Goal: Find specific page/section: Find specific page/section

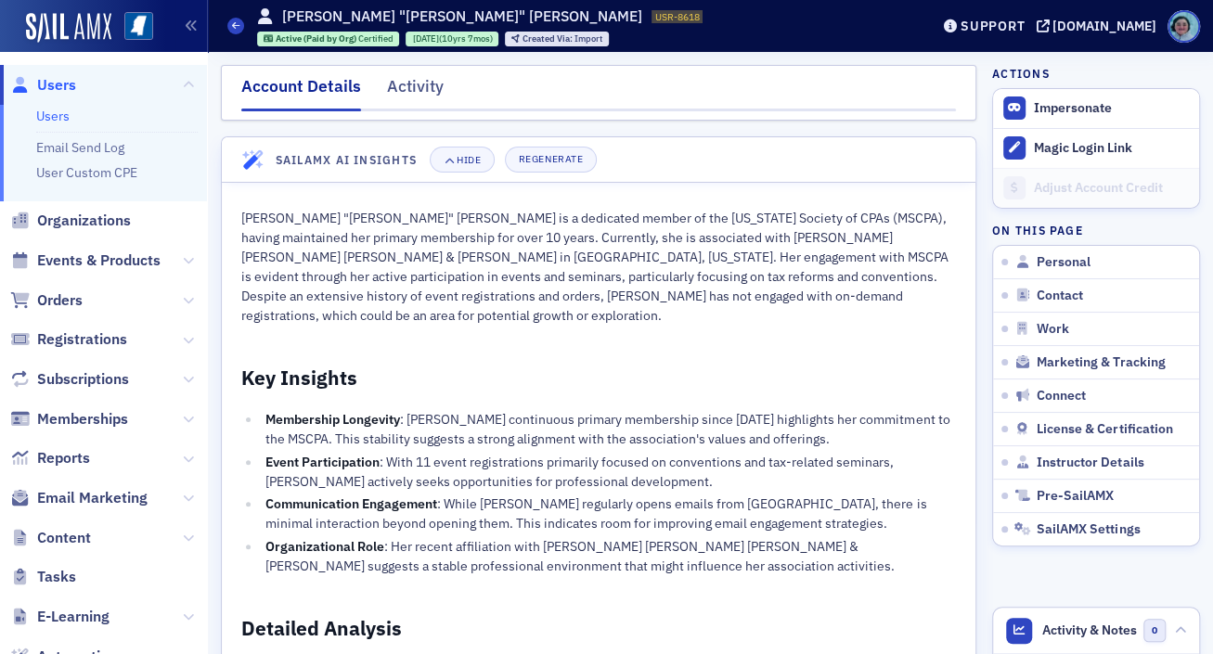
scroll to position [762, 0]
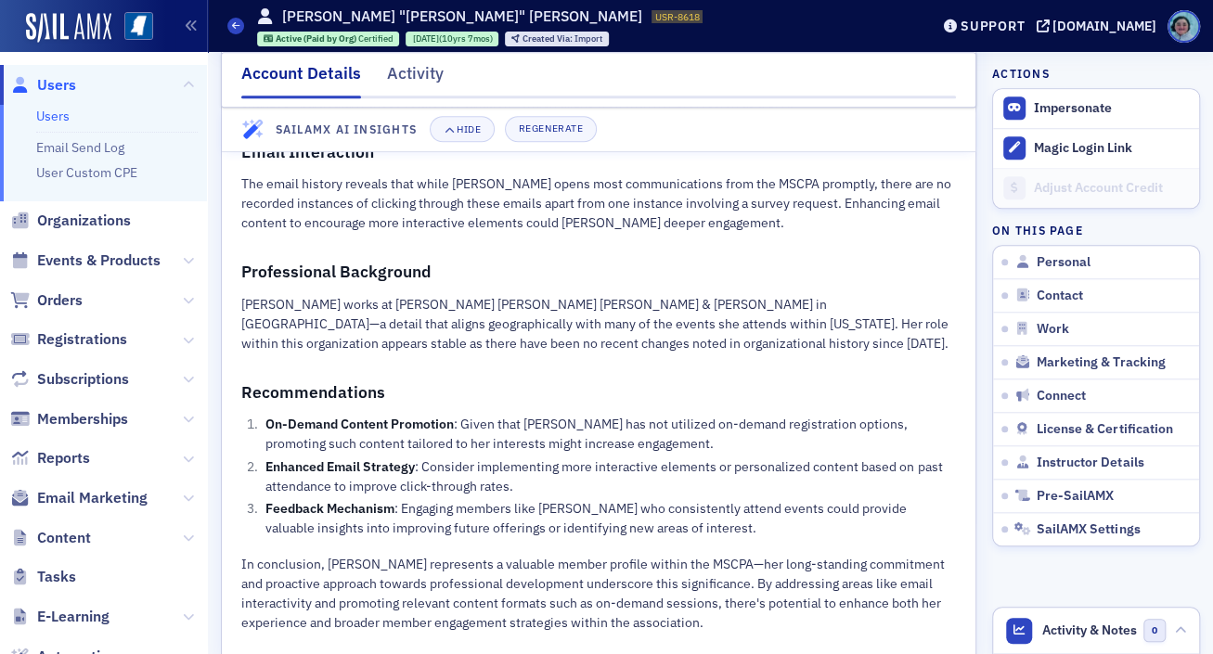
click at [62, 84] on span "Users" at bounding box center [56, 85] width 39 height 20
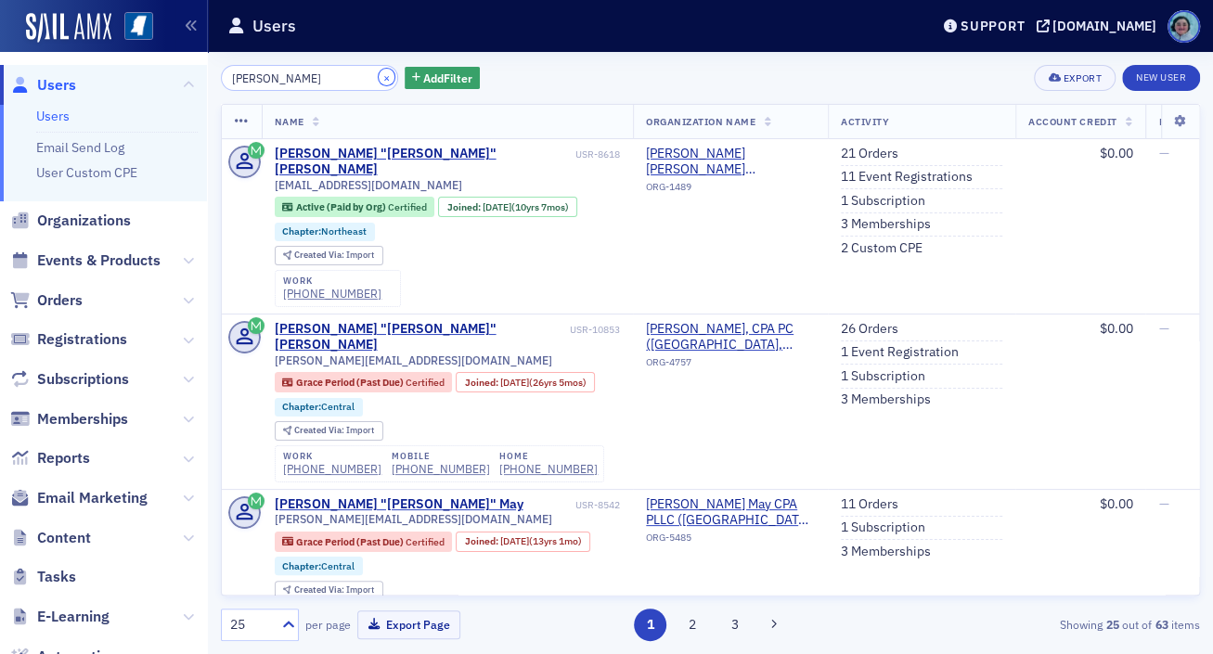
click at [379, 71] on button "×" at bounding box center [387, 77] width 17 height 17
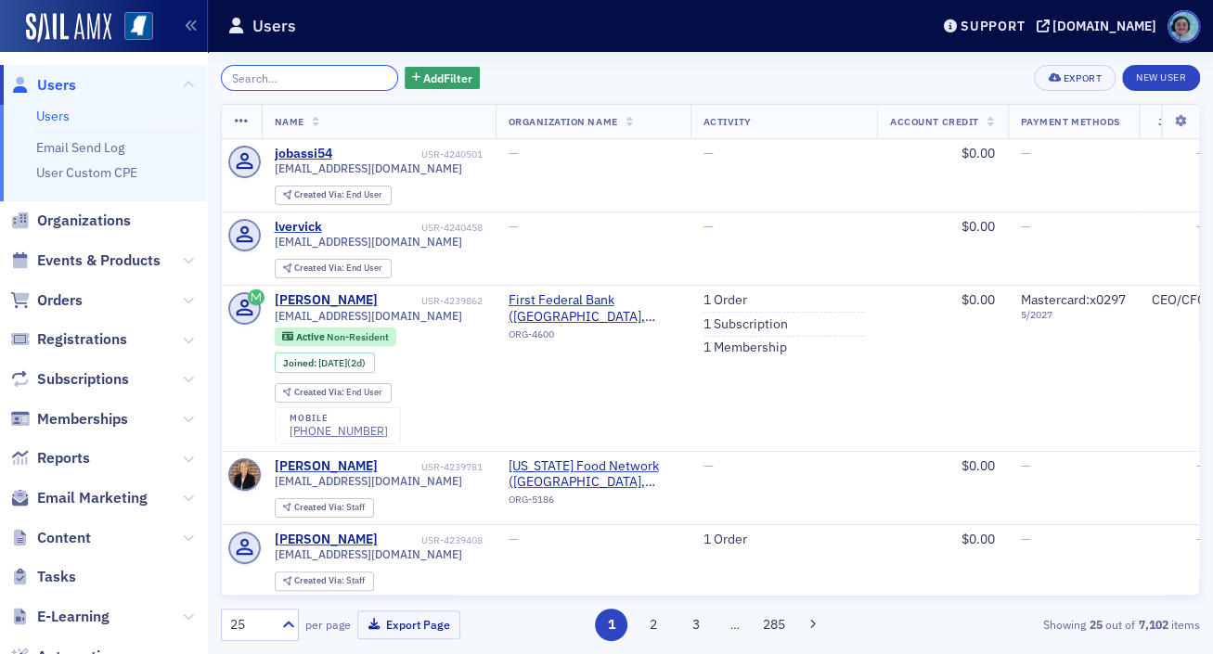
click at [367, 71] on input "search" at bounding box center [309, 78] width 177 height 26
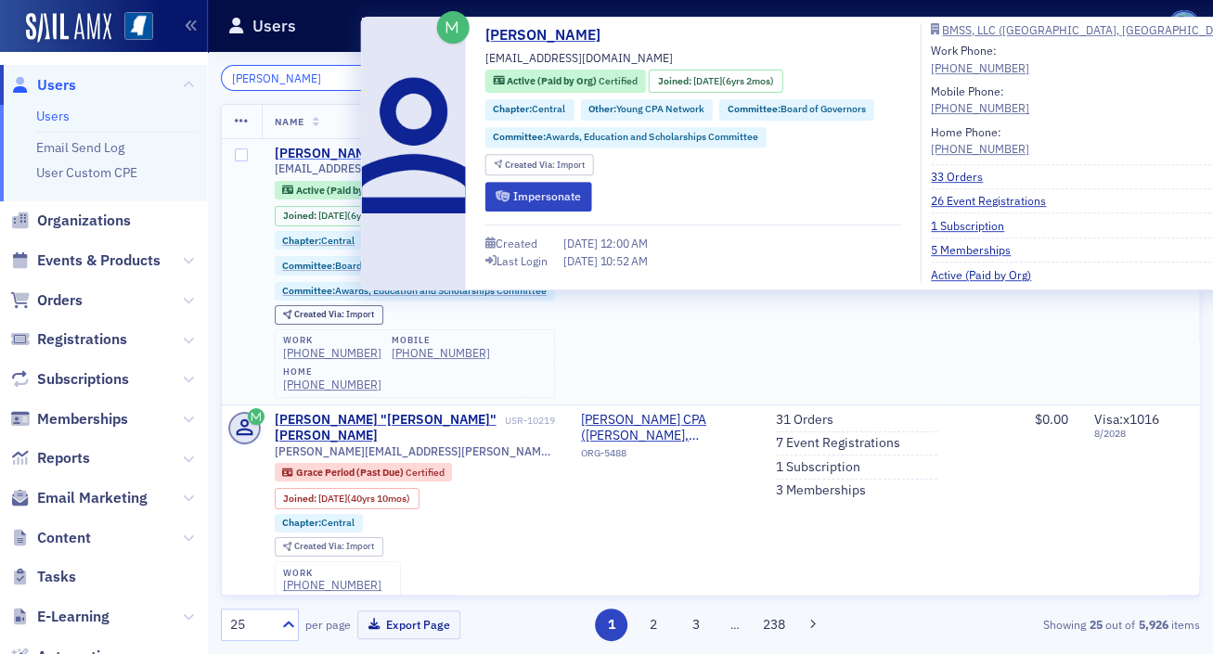
type input "[PERSON_NAME]"
click at [341, 148] on div "[PERSON_NAME]" at bounding box center [326, 154] width 103 height 17
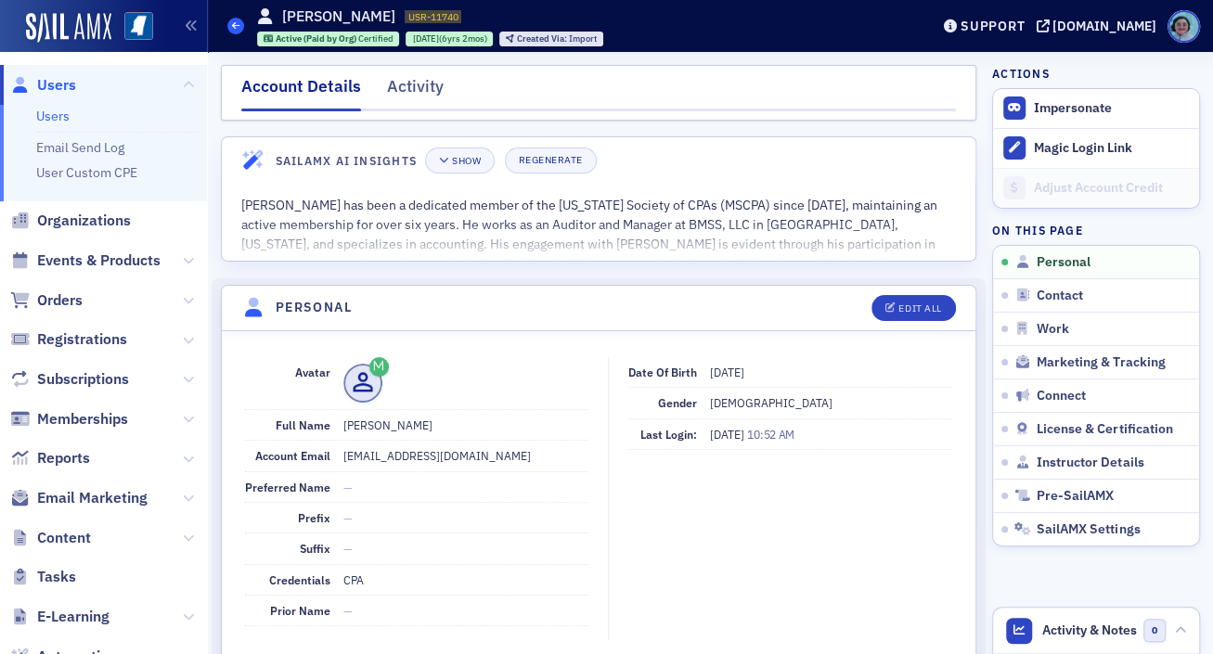
click at [238, 26] on icon at bounding box center [235, 25] width 7 height 8
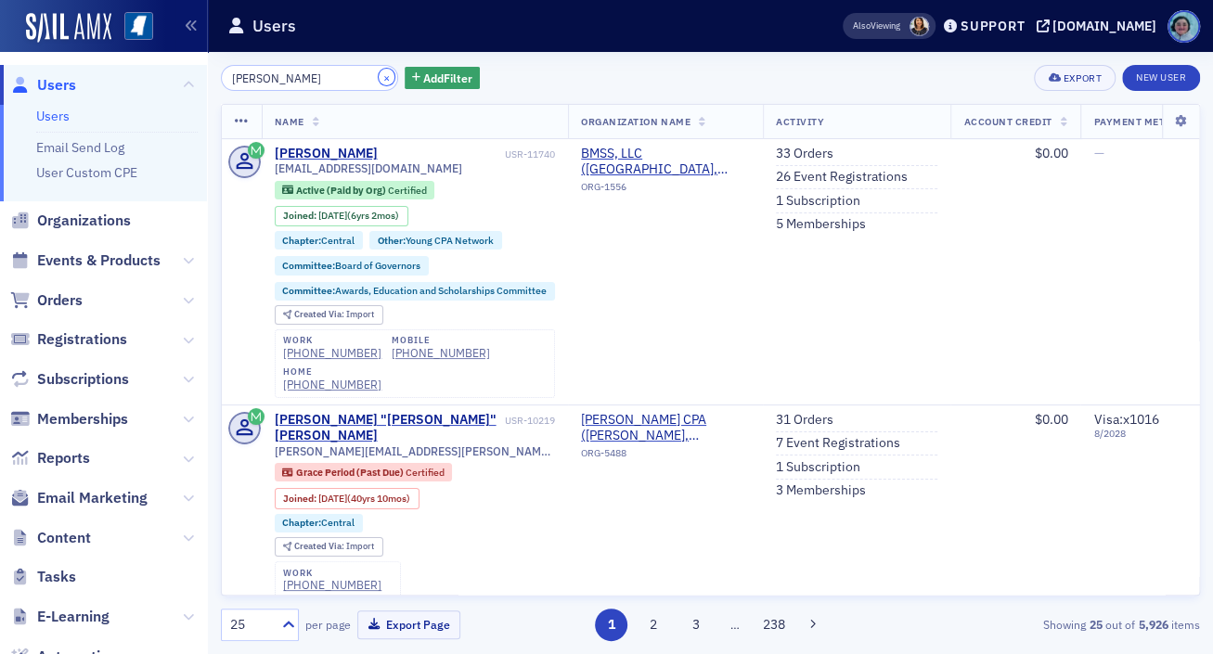
click at [379, 73] on button "×" at bounding box center [387, 77] width 17 height 17
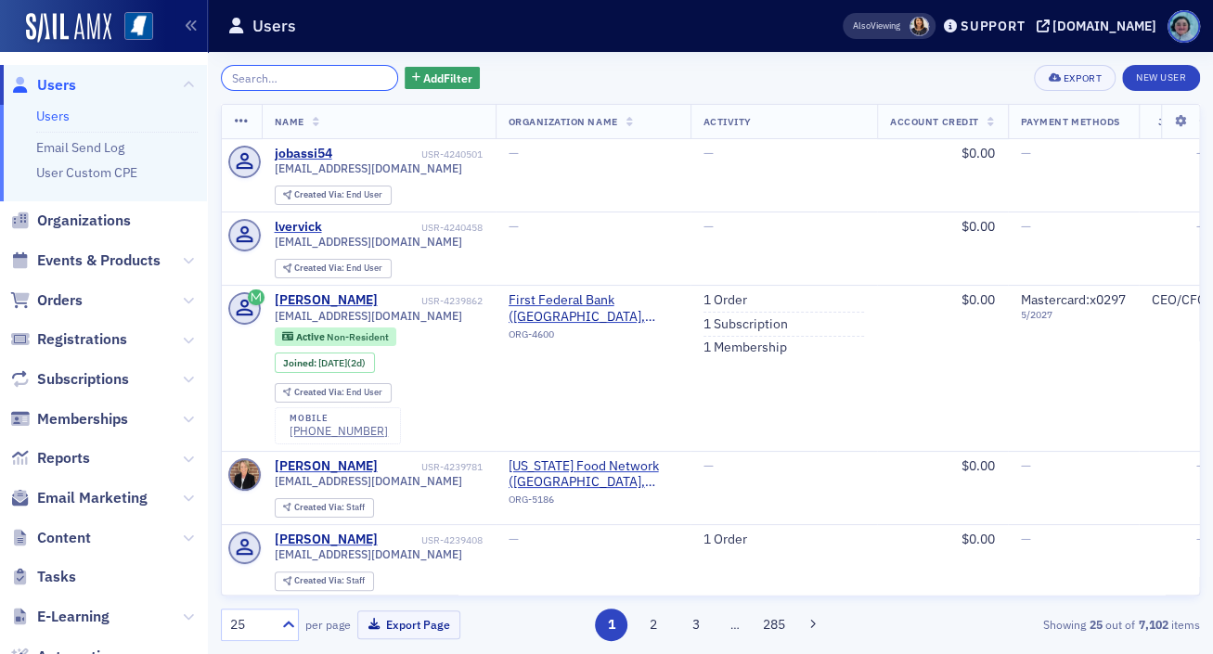
click at [292, 71] on input "search" at bounding box center [309, 78] width 177 height 26
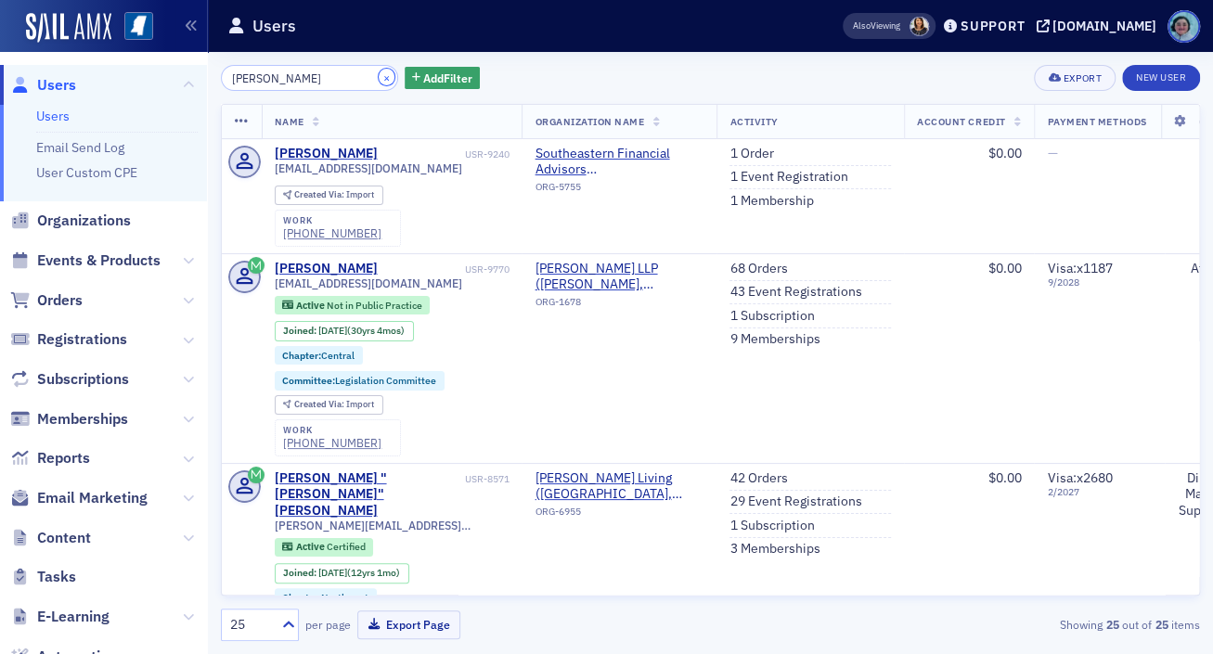
click at [379, 68] on div "×" at bounding box center [388, 77] width 19 height 23
click at [341, 77] on input "[PERSON_NAME]" at bounding box center [309, 78] width 177 height 26
drag, startPoint x: 333, startPoint y: 77, endPoint x: 171, endPoint y: 80, distance: 162.4
click at [171, 80] on div "Users Users Email Send Log User Custom CPE Organizations Events & Products Orde…" at bounding box center [606, 327] width 1213 height 654
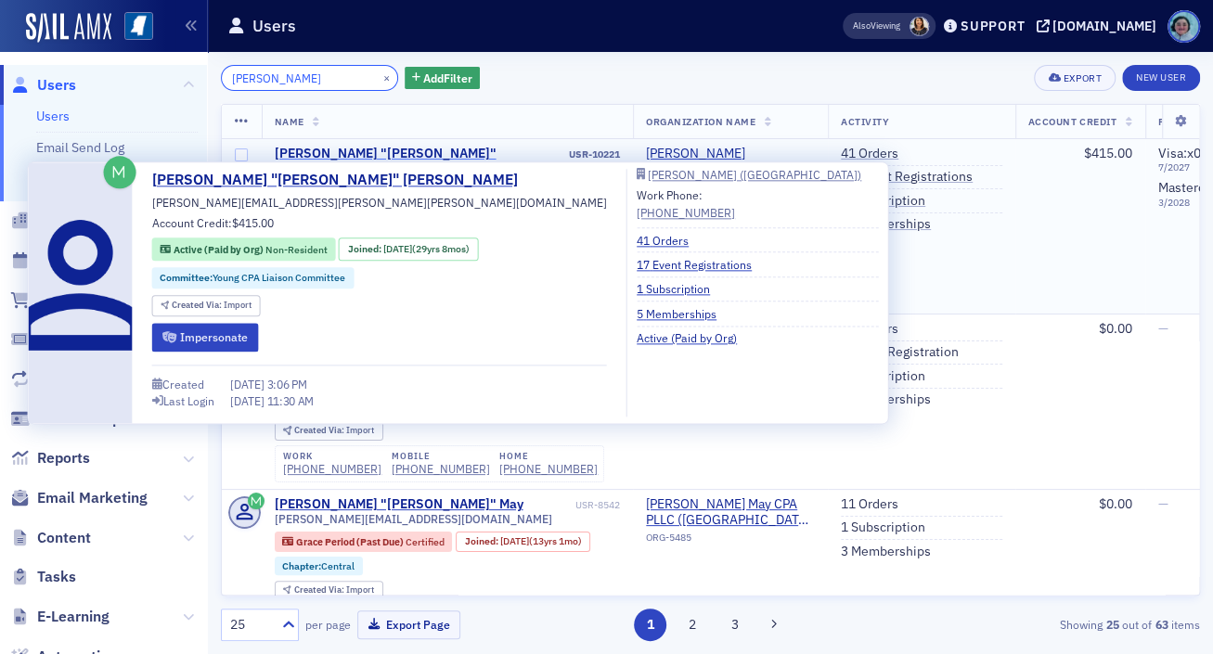
type input "[PERSON_NAME]"
click at [418, 146] on div "[PERSON_NAME] "[PERSON_NAME]" [PERSON_NAME]" at bounding box center [420, 162] width 291 height 32
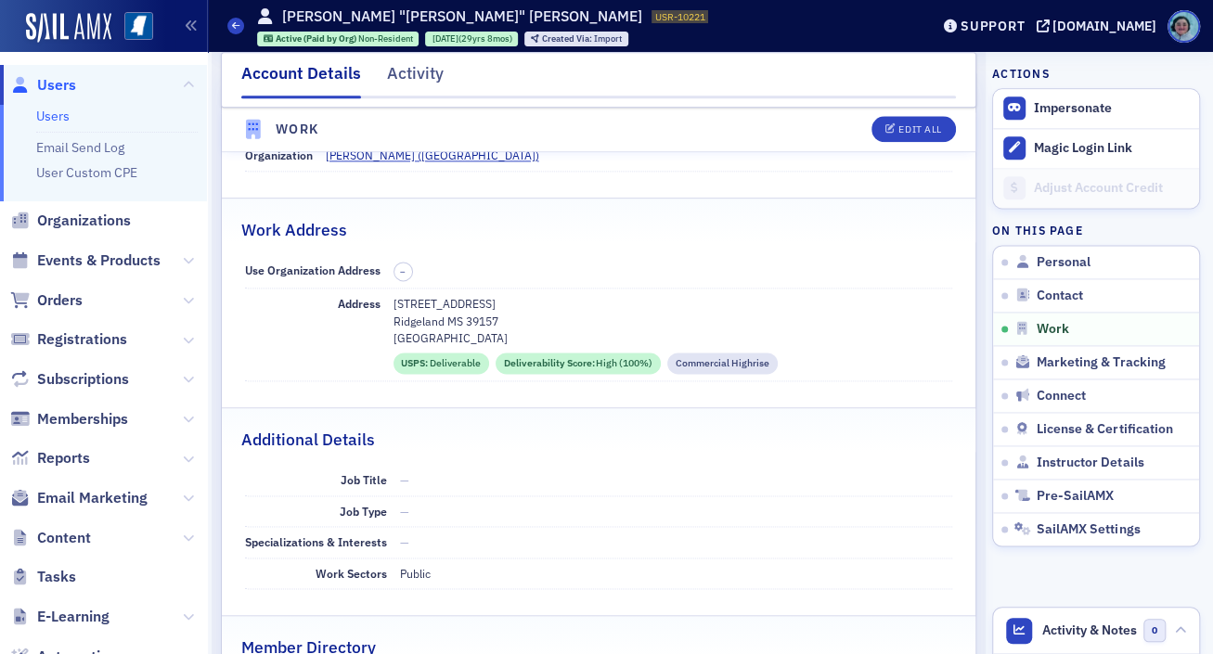
scroll to position [1206, 0]
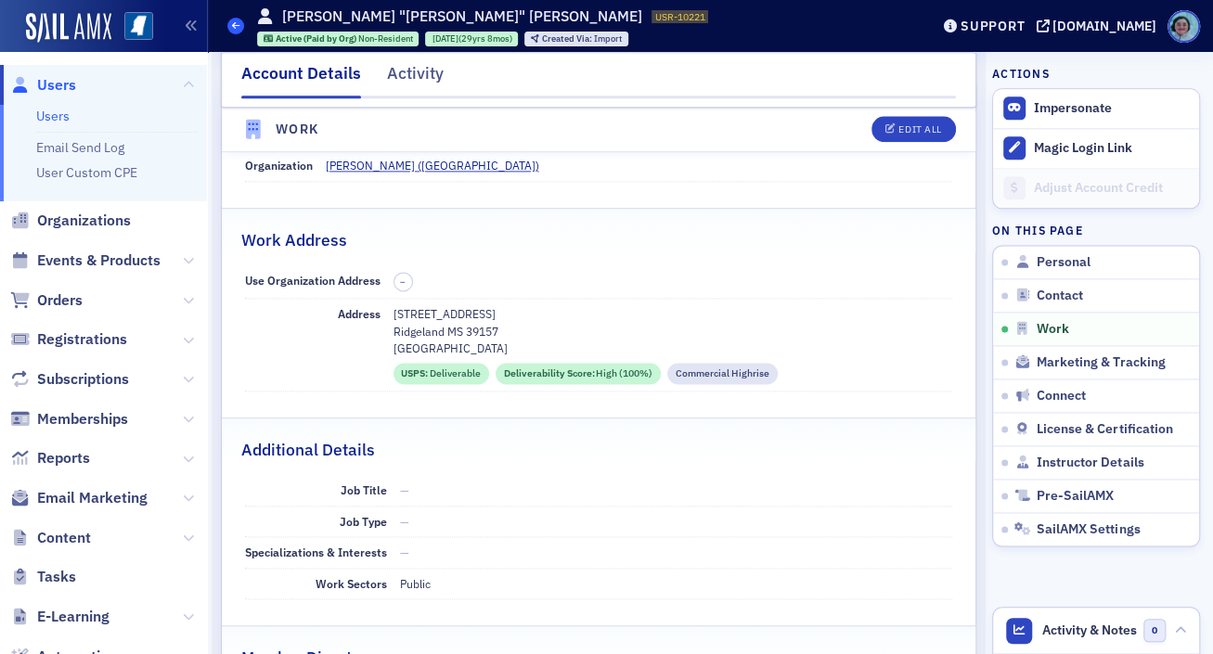
click at [230, 19] on span at bounding box center [235, 26] width 17 height 17
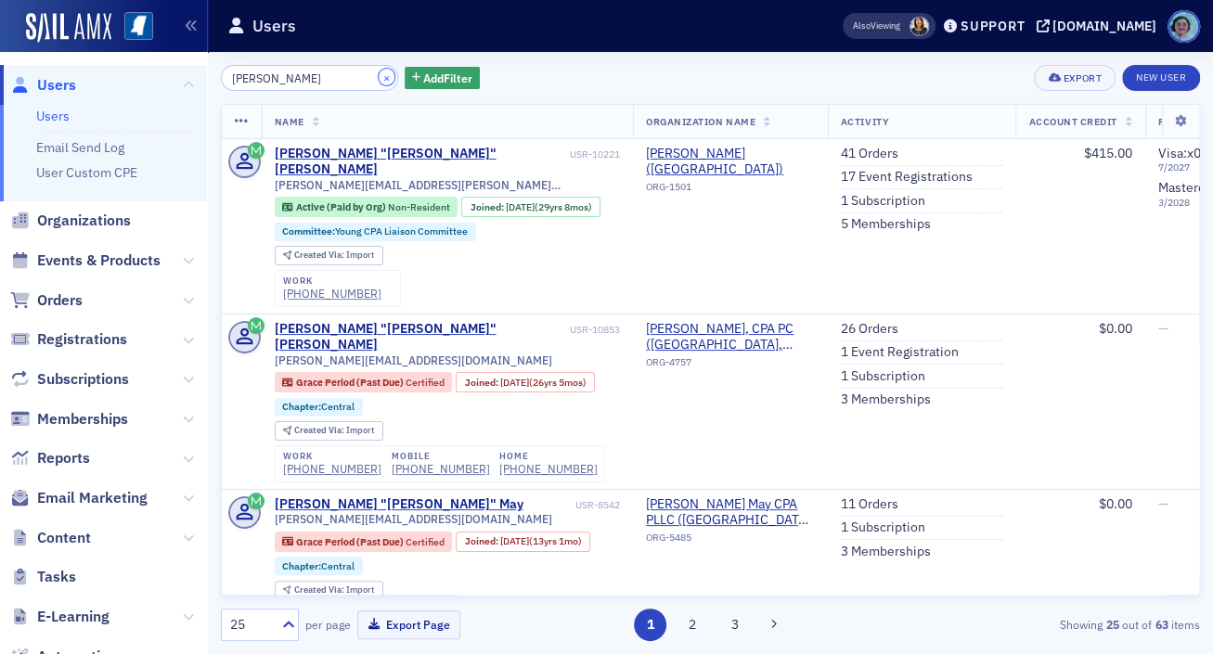
click at [379, 74] on button "×" at bounding box center [387, 77] width 17 height 17
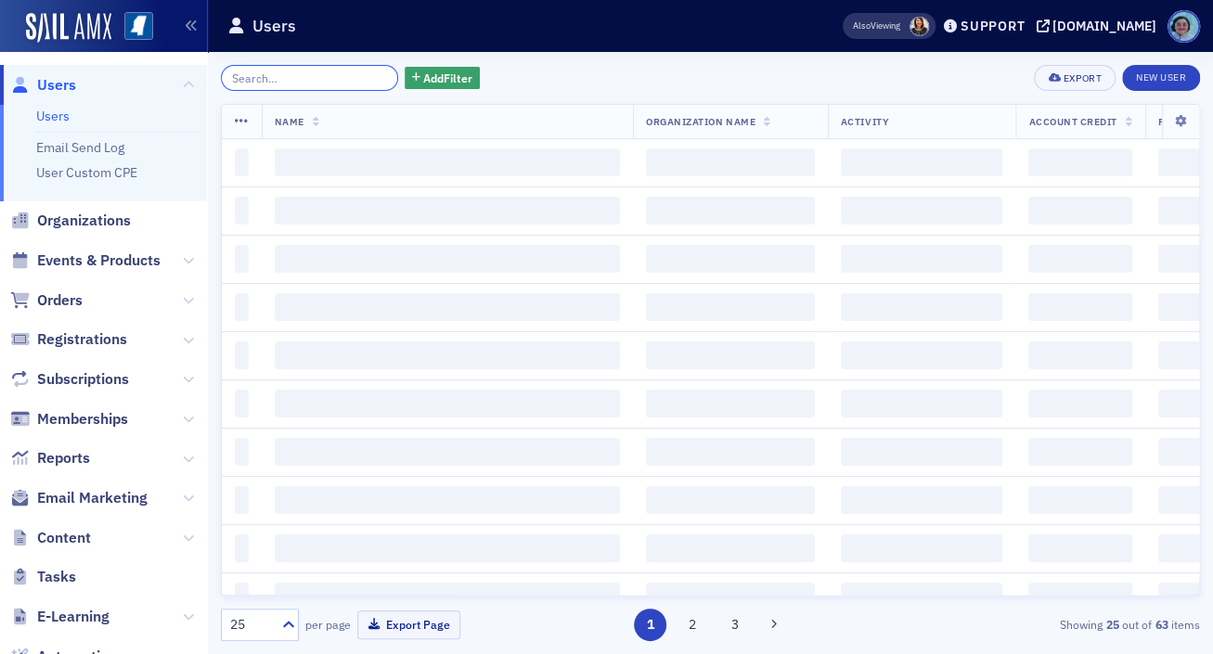
click at [337, 74] on input "search" at bounding box center [309, 78] width 177 height 26
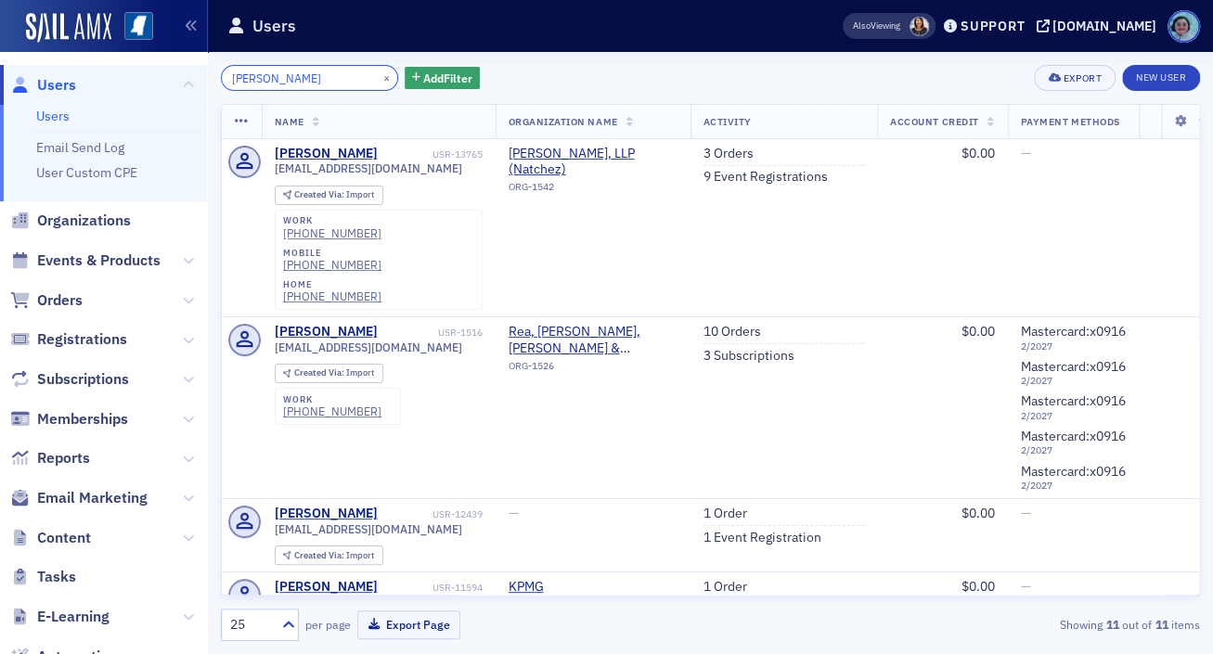
type input "[PERSON_NAME]"
